Goal: Find specific page/section: Find specific page/section

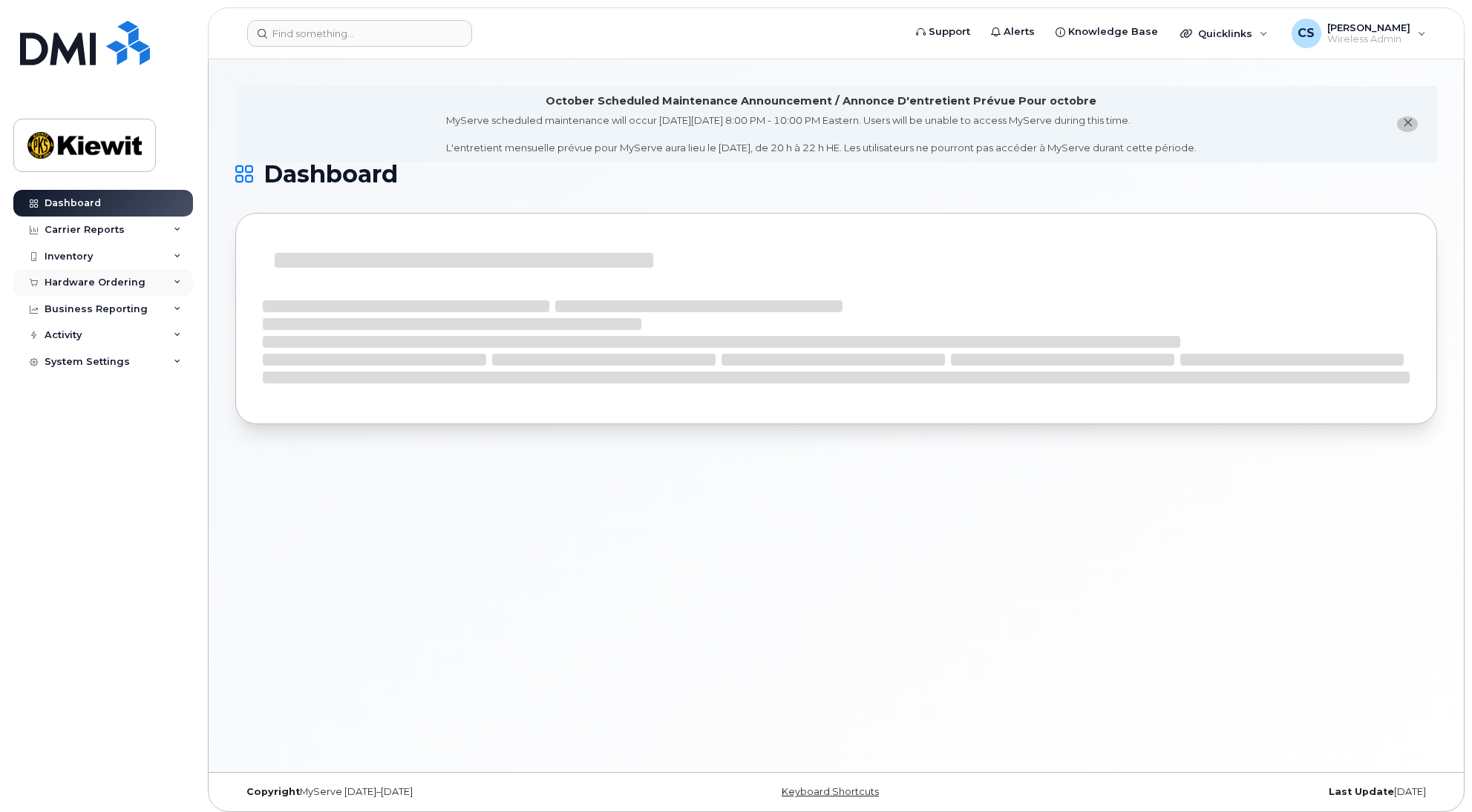
click at [119, 284] on div "Hardware Ordering" at bounding box center [95, 282] width 101 height 12
click at [98, 307] on link "Overview" at bounding box center [116, 310] width 153 height 28
click at [88, 299] on link "Overview" at bounding box center [116, 310] width 153 height 28
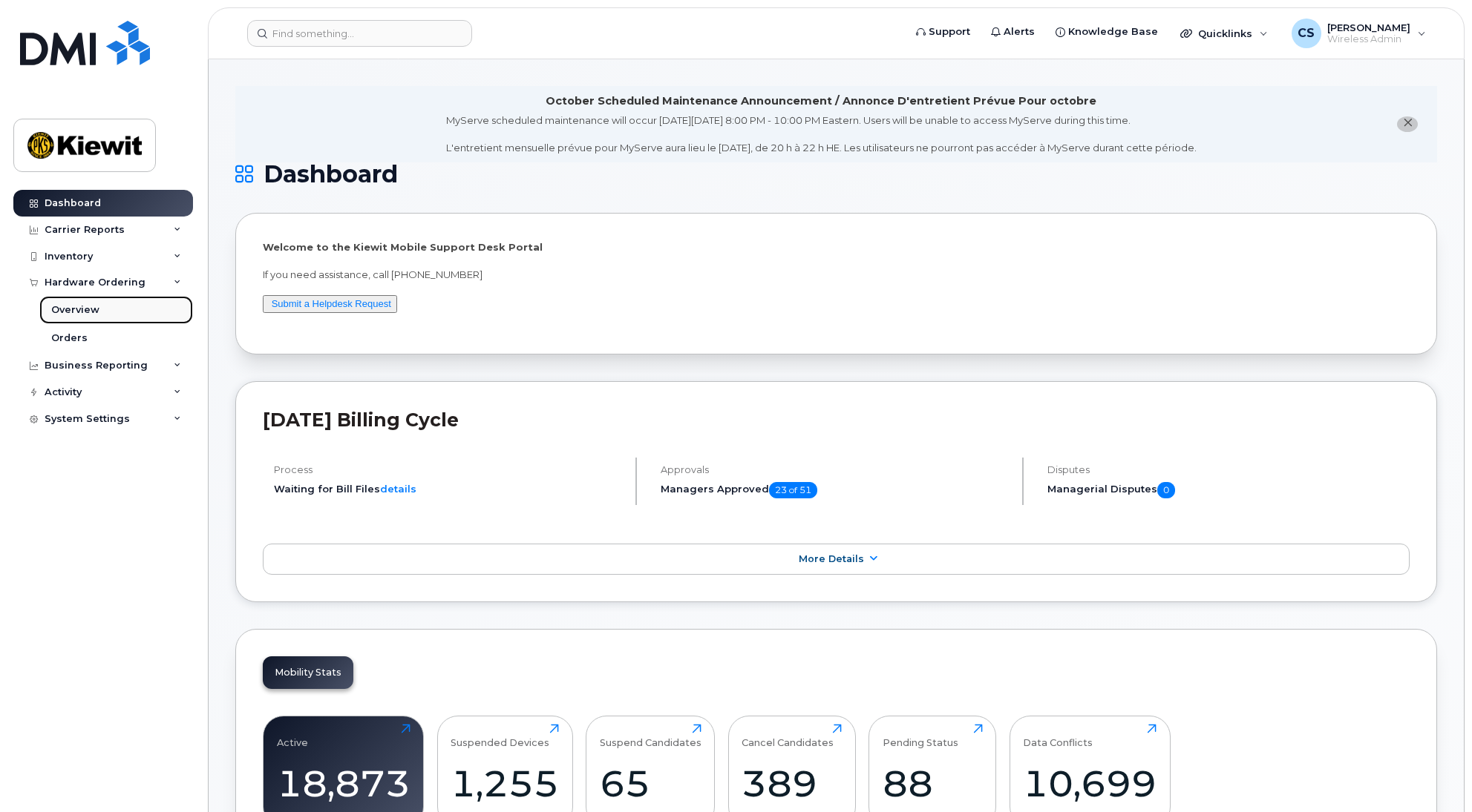
click at [93, 306] on div "Overview" at bounding box center [75, 310] width 48 height 14
click at [79, 322] on link "Overview" at bounding box center [116, 310] width 153 height 28
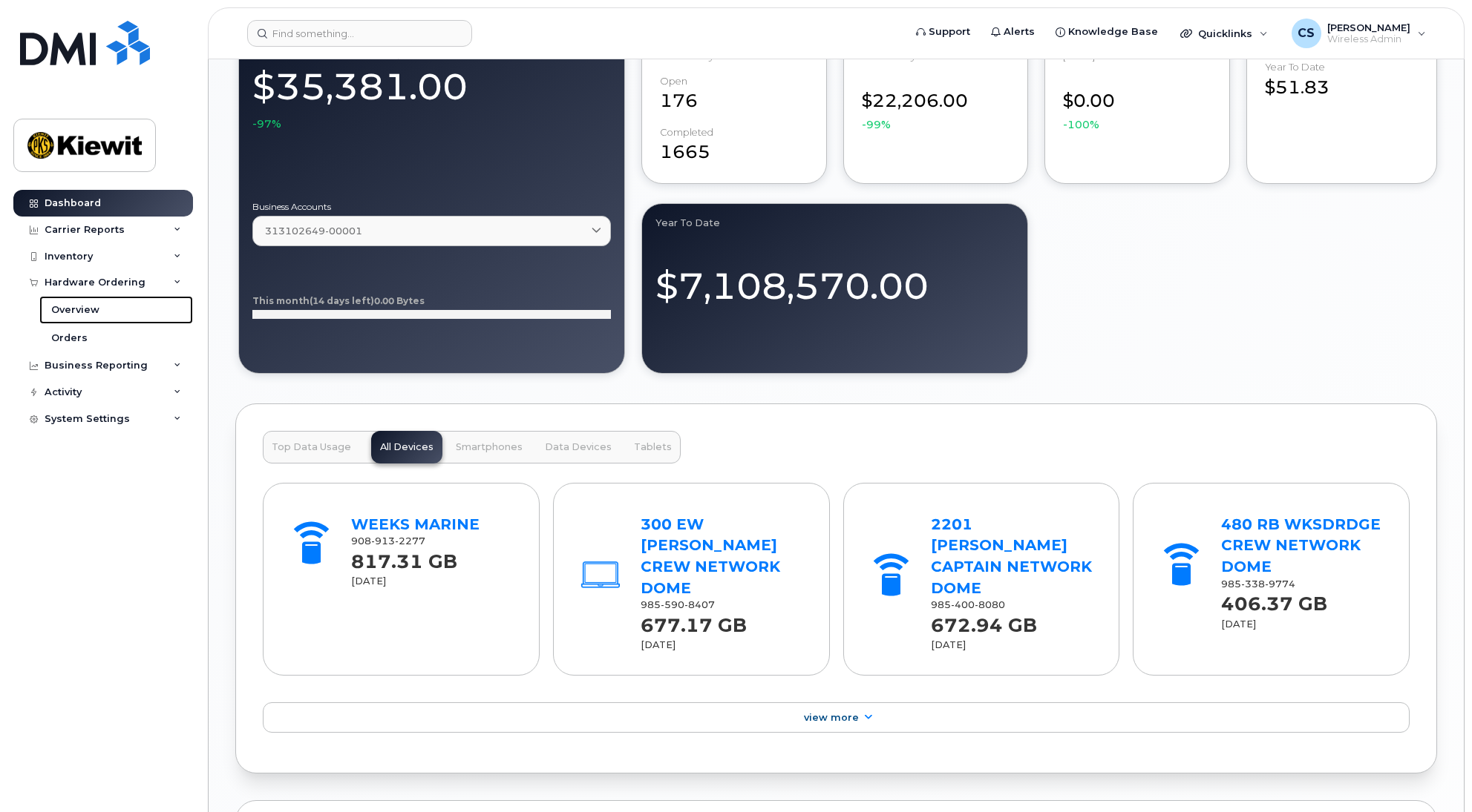
scroll to position [1759, 0]
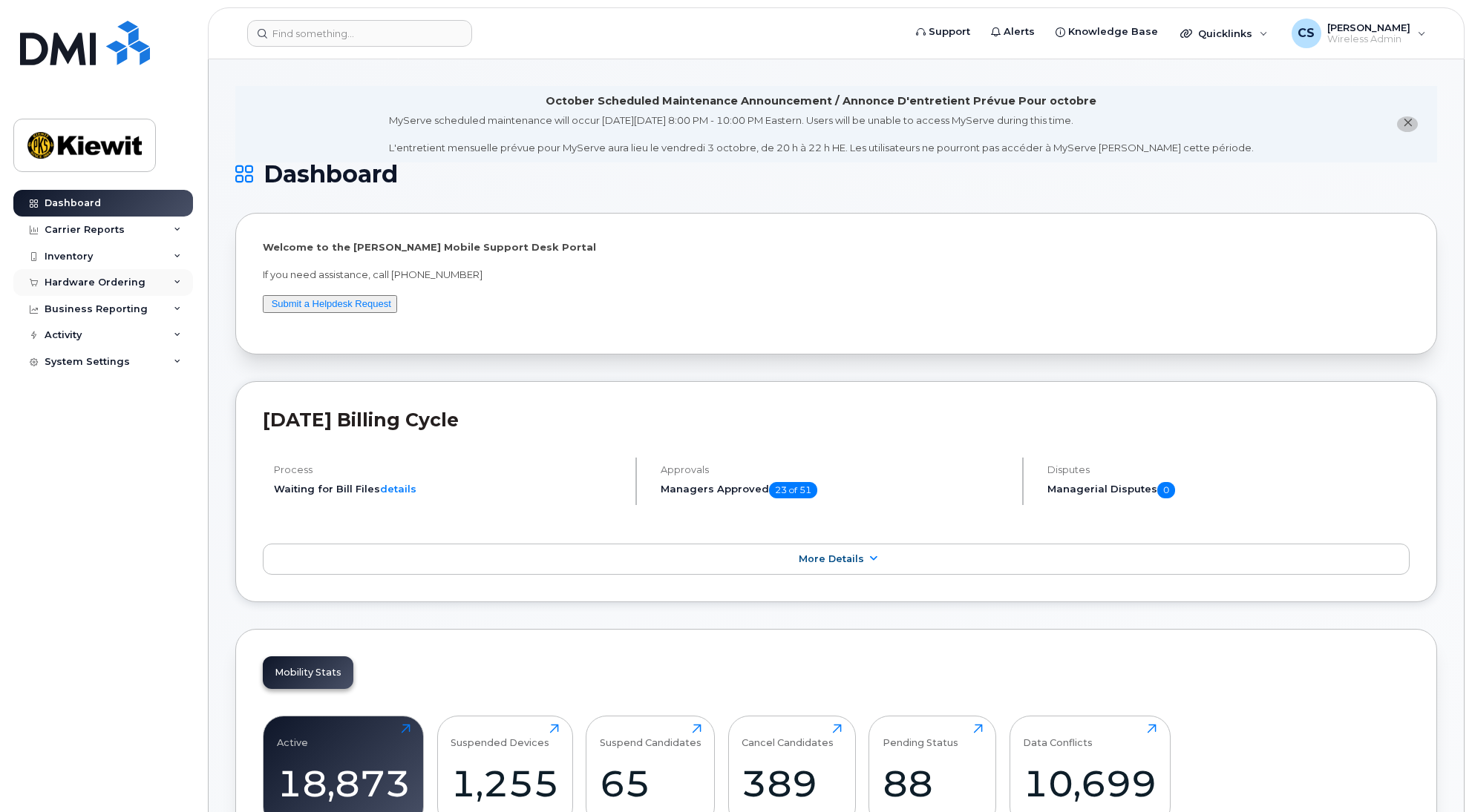
click at [141, 289] on div "Hardware Ordering" at bounding box center [103, 282] width 179 height 27
click at [79, 307] on div "Overview" at bounding box center [75, 310] width 48 height 14
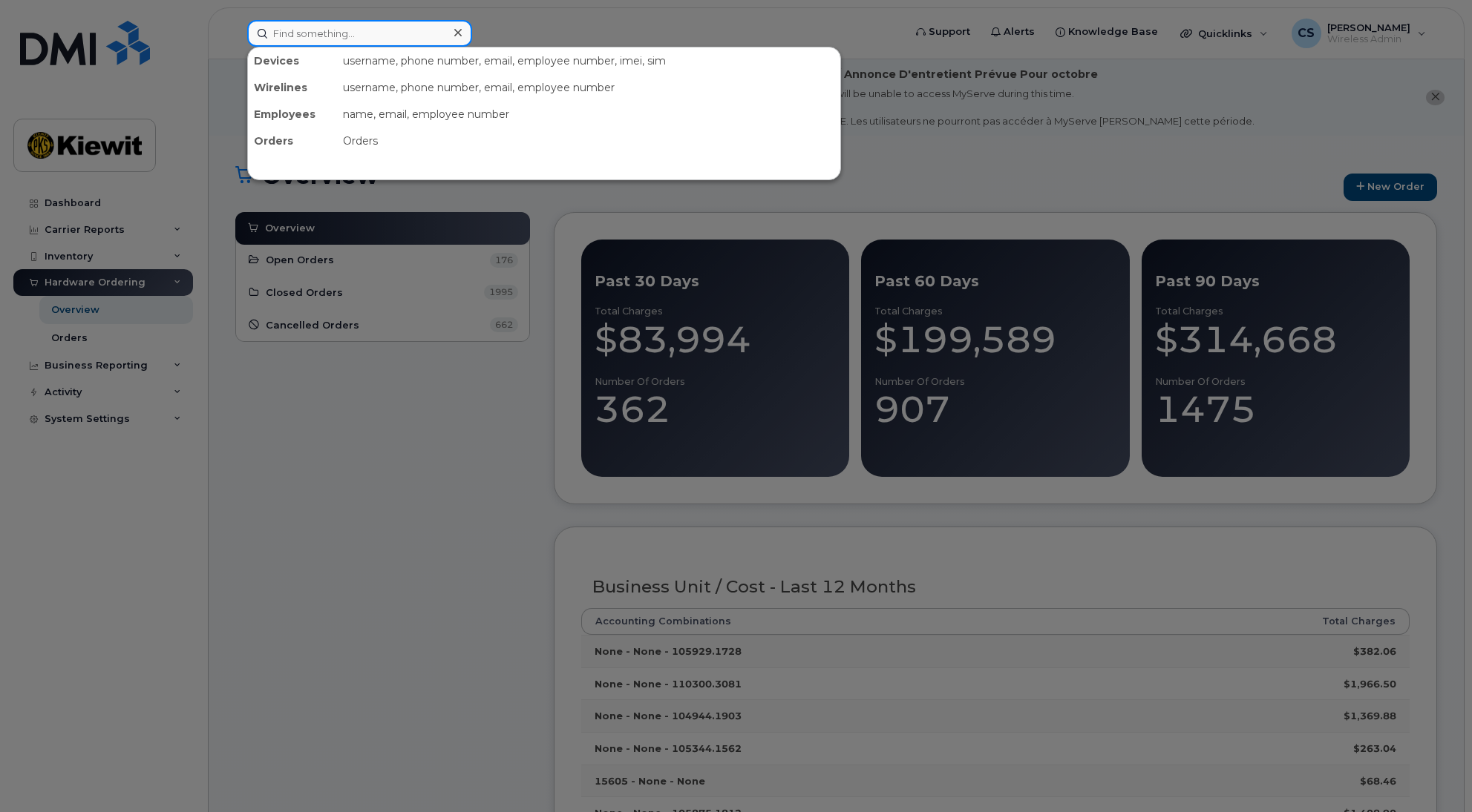
click at [333, 25] on input at bounding box center [359, 33] width 225 height 27
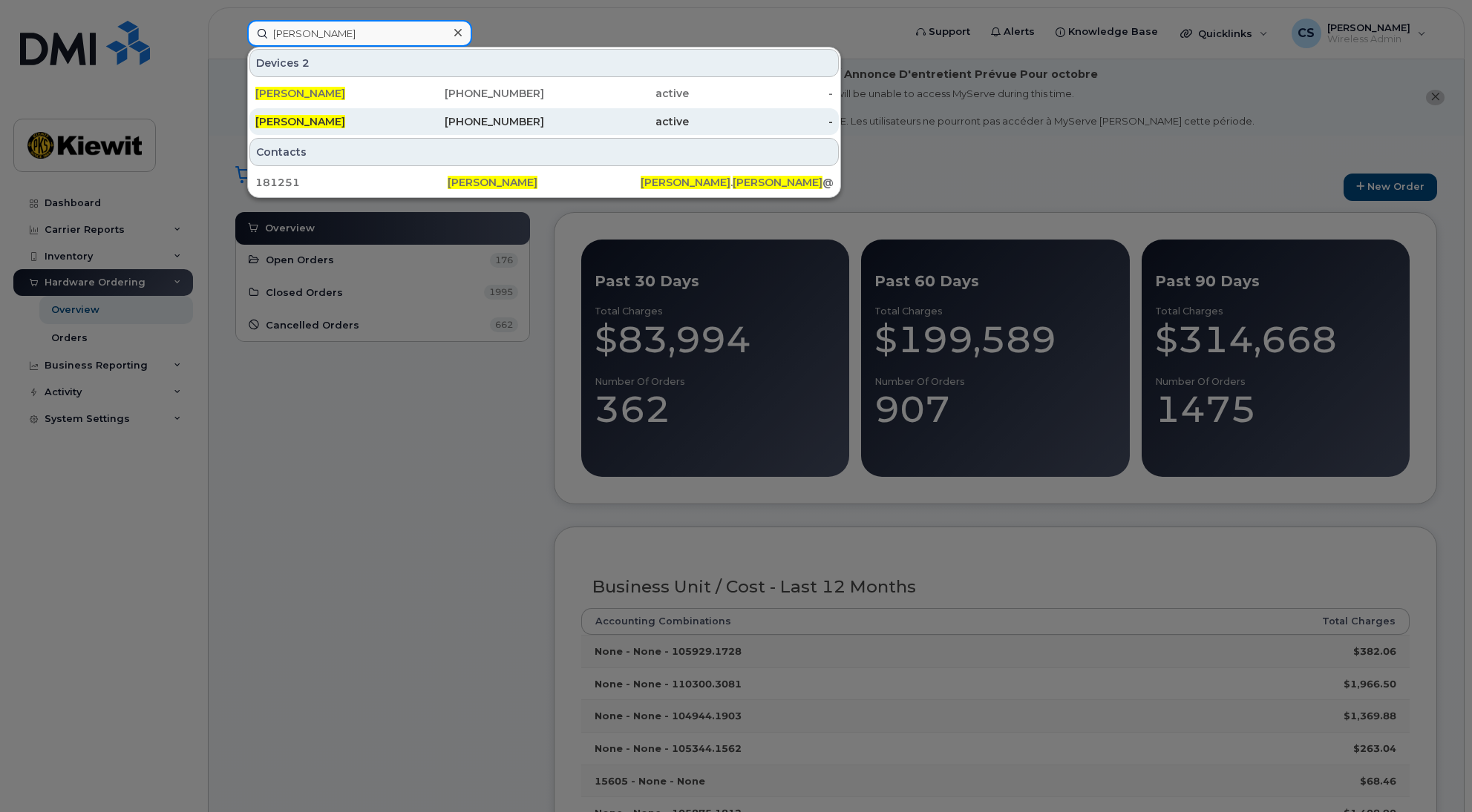
type input "corey schmitz"
click at [383, 118] on div "[PERSON_NAME]" at bounding box center [327, 121] width 144 height 15
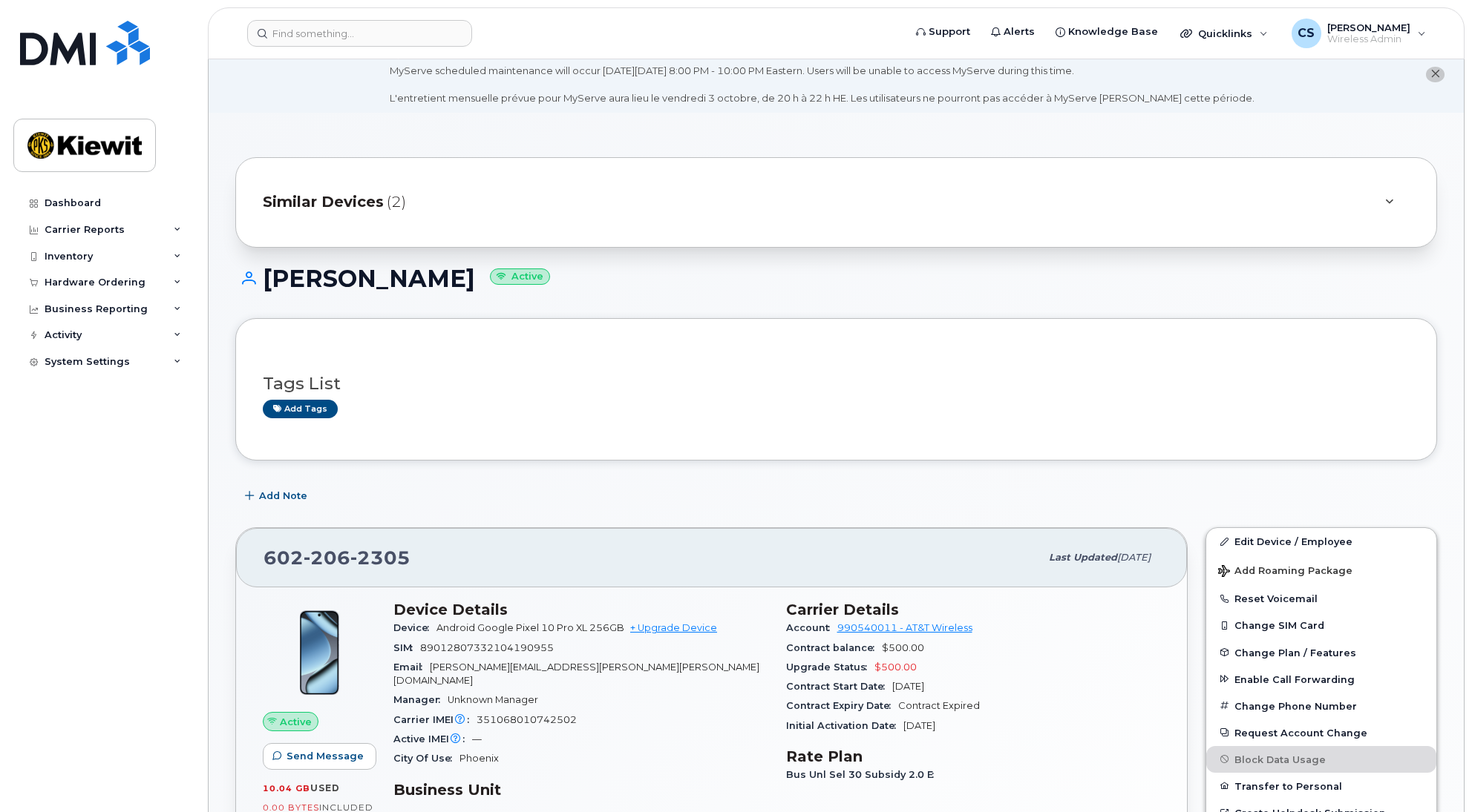
scroll to position [320, 0]
